Goal: Information Seeking & Learning: Learn about a topic

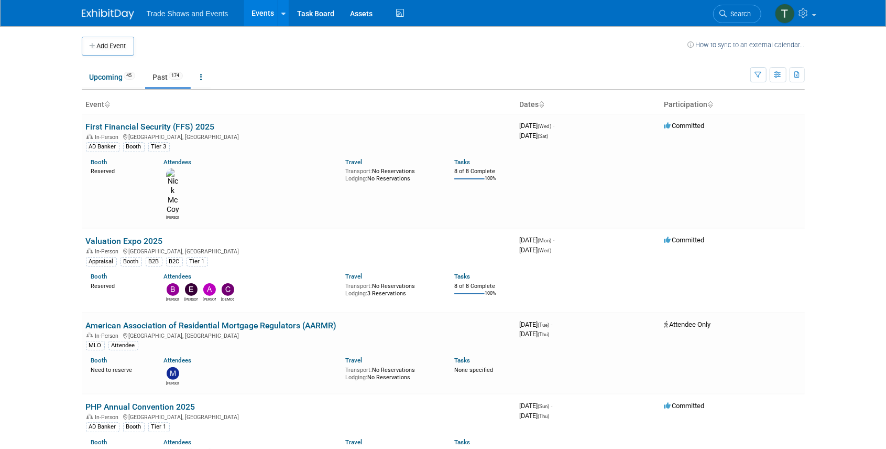
click at [732, 15] on span "Search" at bounding box center [739, 14] width 24 height 8
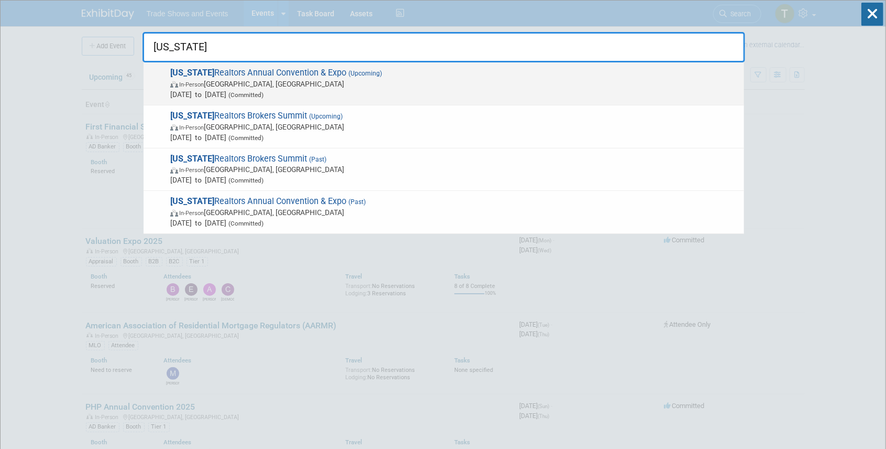
type input "ohio"
click at [240, 72] on span "Ohio Realtors Annual Convention & Expo (Upcoming) In-Person Cleveland, OH Sep 1…" at bounding box center [453, 84] width 572 height 32
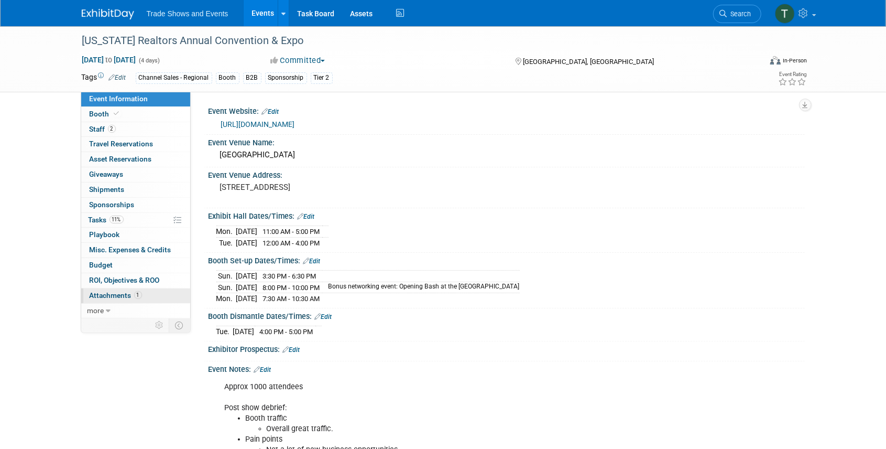
click at [109, 294] on span "Attachments 1" at bounding box center [116, 295] width 52 height 8
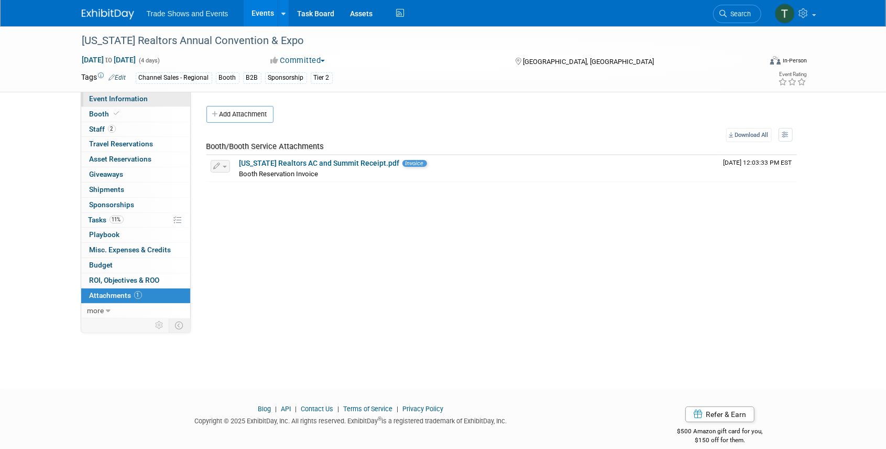
click at [107, 97] on span "Event Information" at bounding box center [119, 98] width 59 height 8
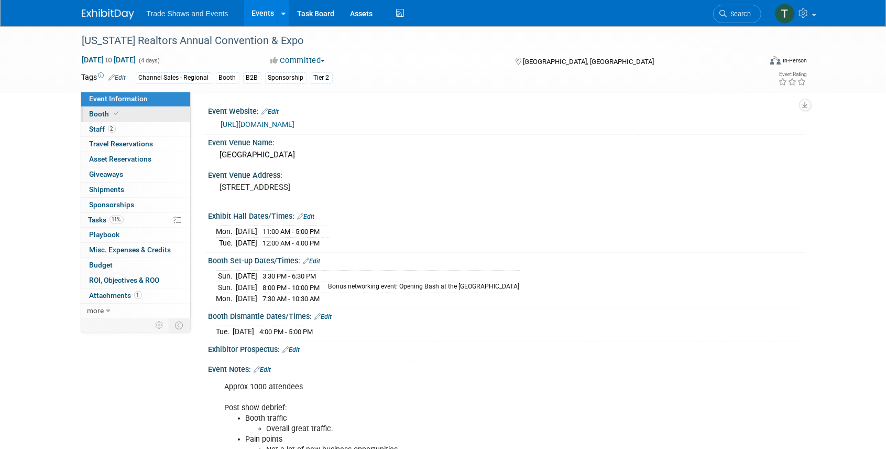
click at [93, 111] on span "Booth" at bounding box center [106, 114] width 32 height 8
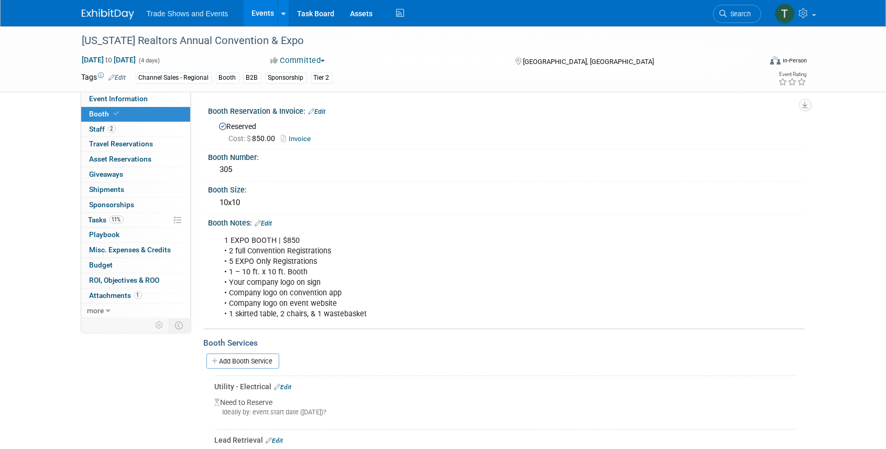
click at [738, 15] on span "Search" at bounding box center [739, 14] width 24 height 8
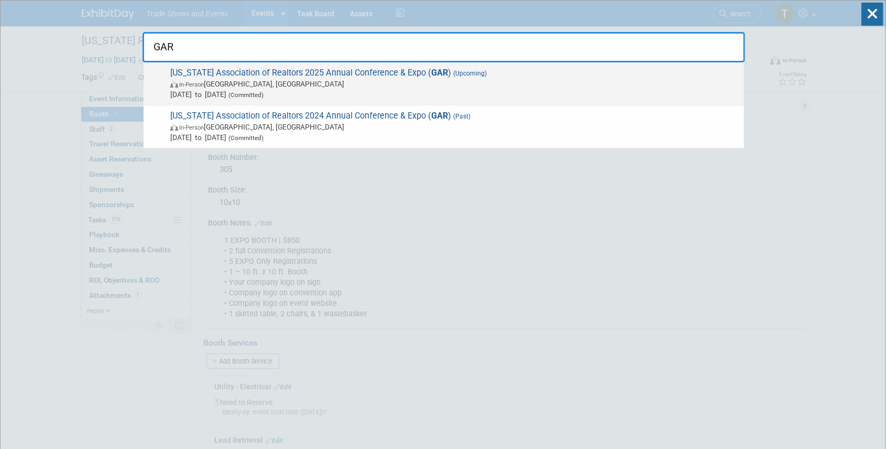
type input "GAR"
click at [347, 73] on span "Georgia Association of Realtors 2025 Annual Conference & Expo ( GAR ) (Upcoming…" at bounding box center [453, 84] width 572 height 32
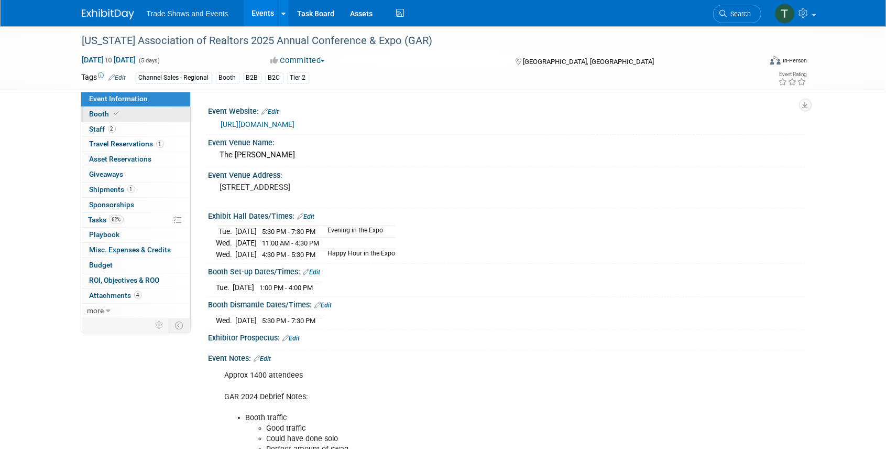
click at [108, 115] on span "Booth" at bounding box center [106, 114] width 32 height 8
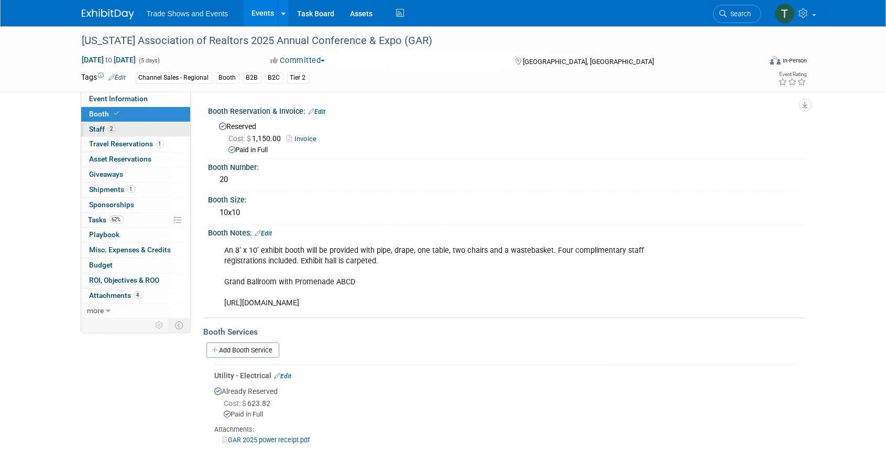
click at [105, 131] on span "Staff 2" at bounding box center [103, 129] width 26 height 8
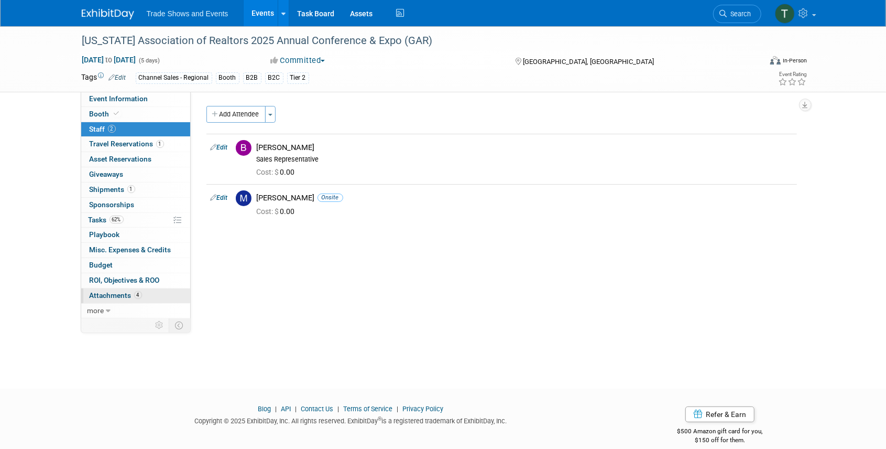
click at [126, 295] on span "Attachments 4" at bounding box center [116, 295] width 52 height 8
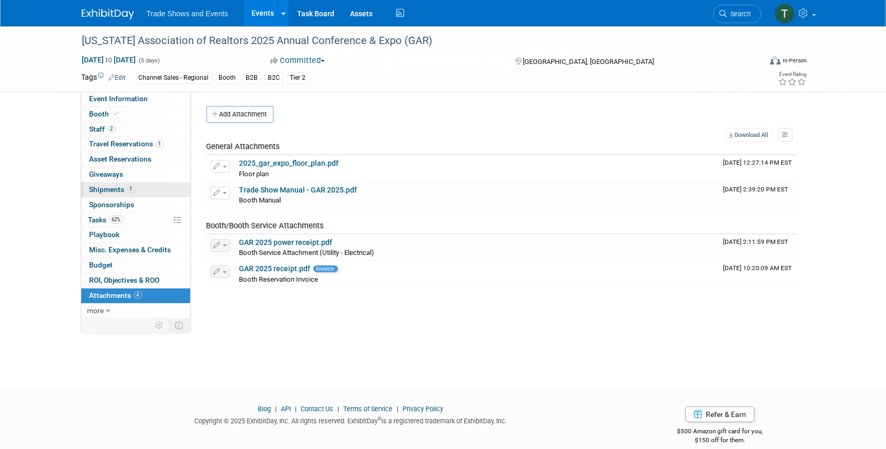
click at [110, 190] on span "Shipments 1" at bounding box center [113, 189] width 46 height 8
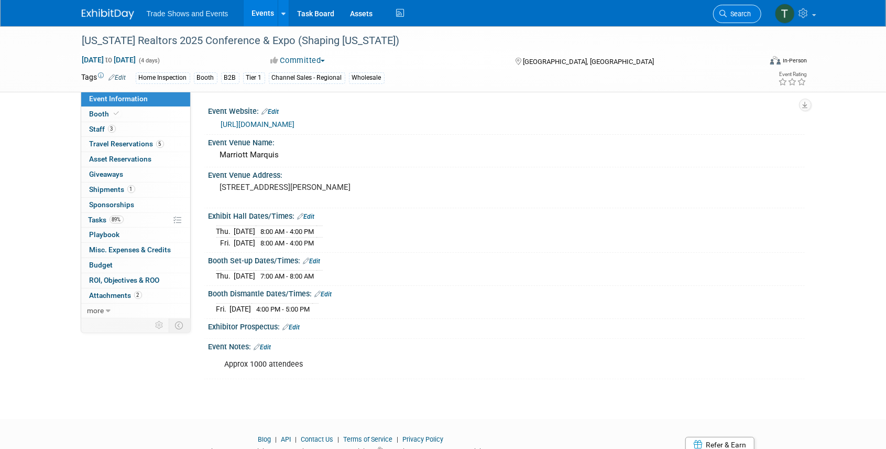
click at [731, 8] on link "Search" at bounding box center [737, 14] width 48 height 18
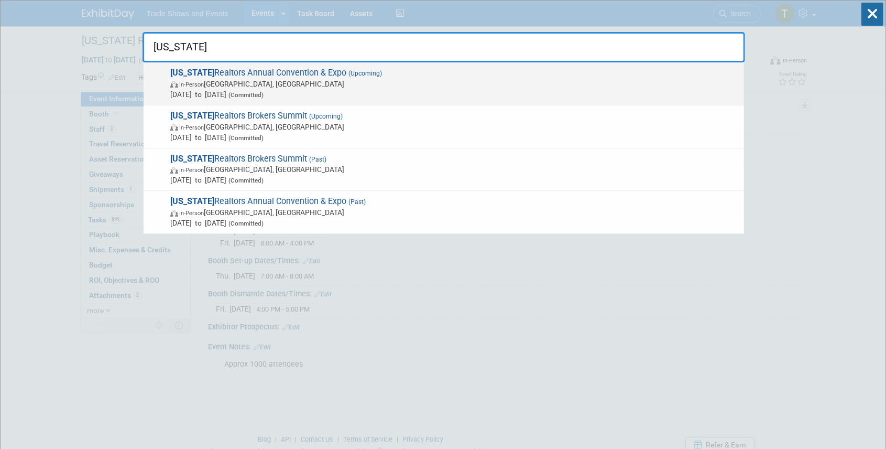
type input "ohio"
click at [346, 75] on span "(Upcoming)" at bounding box center [364, 73] width 36 height 7
